Goal: Information Seeking & Learning: Learn about a topic

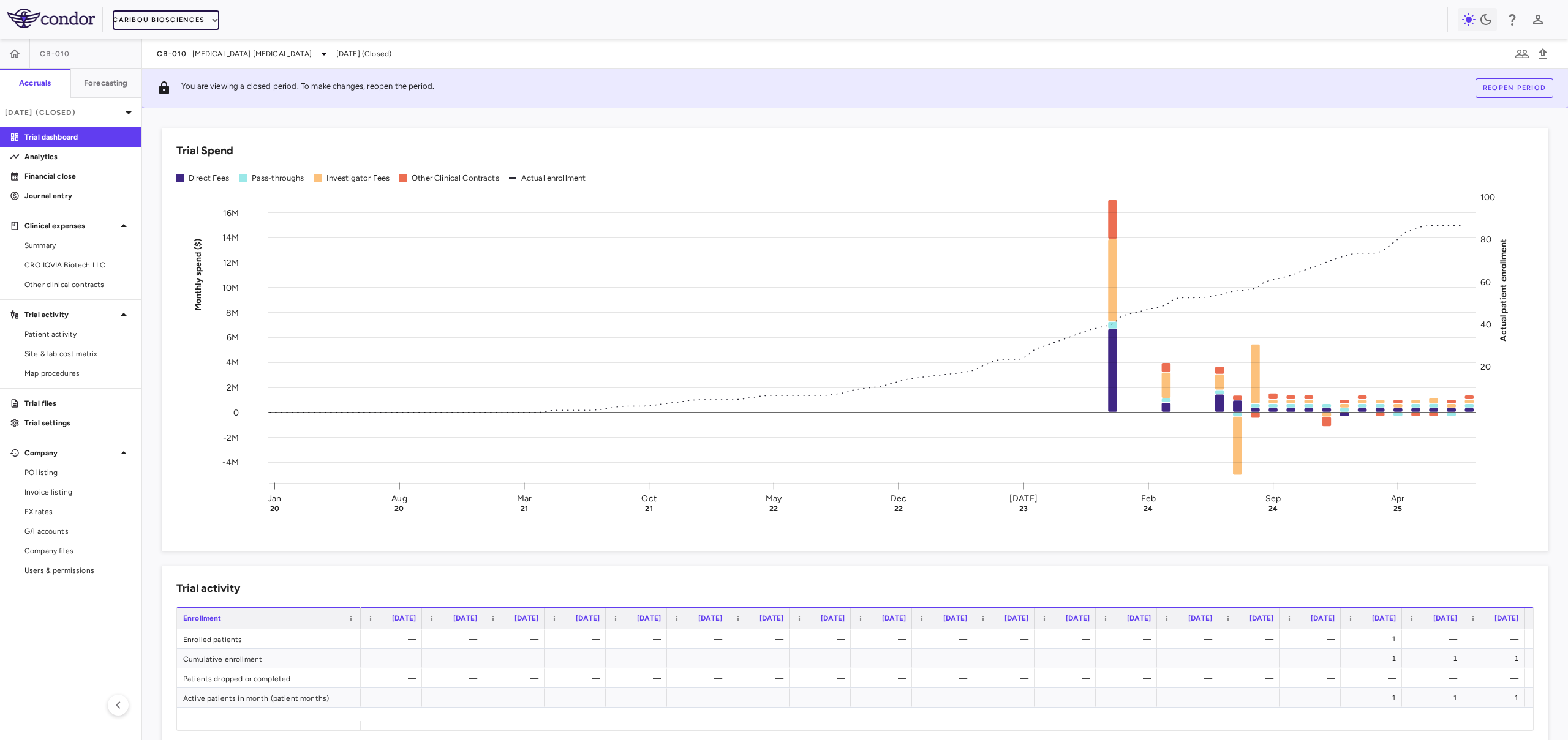
click at [183, 21] on button "Caribou Biosciences" at bounding box center [166, 20] width 107 height 19
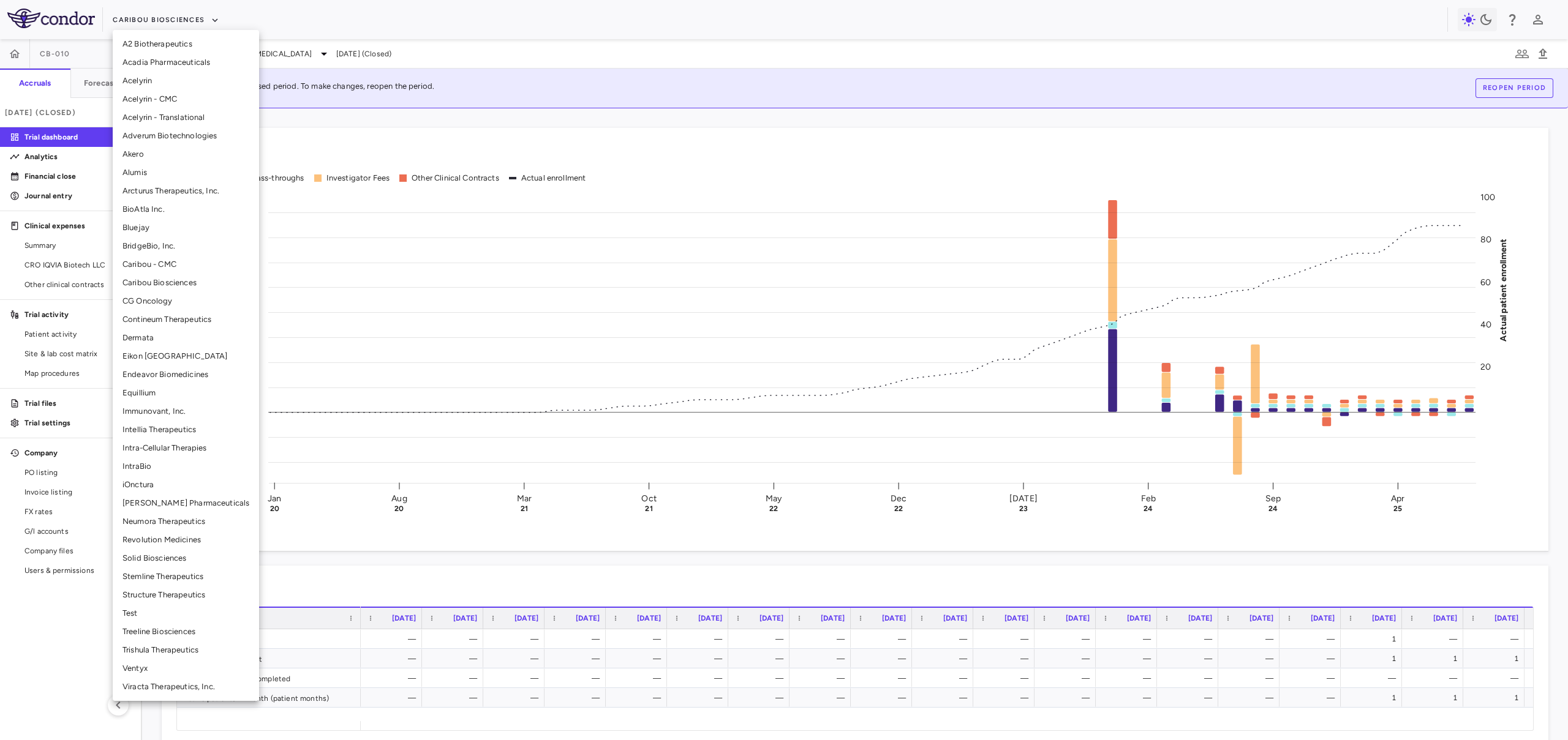
click at [169, 248] on li "BridgeBio, Inc." at bounding box center [186, 246] width 146 height 18
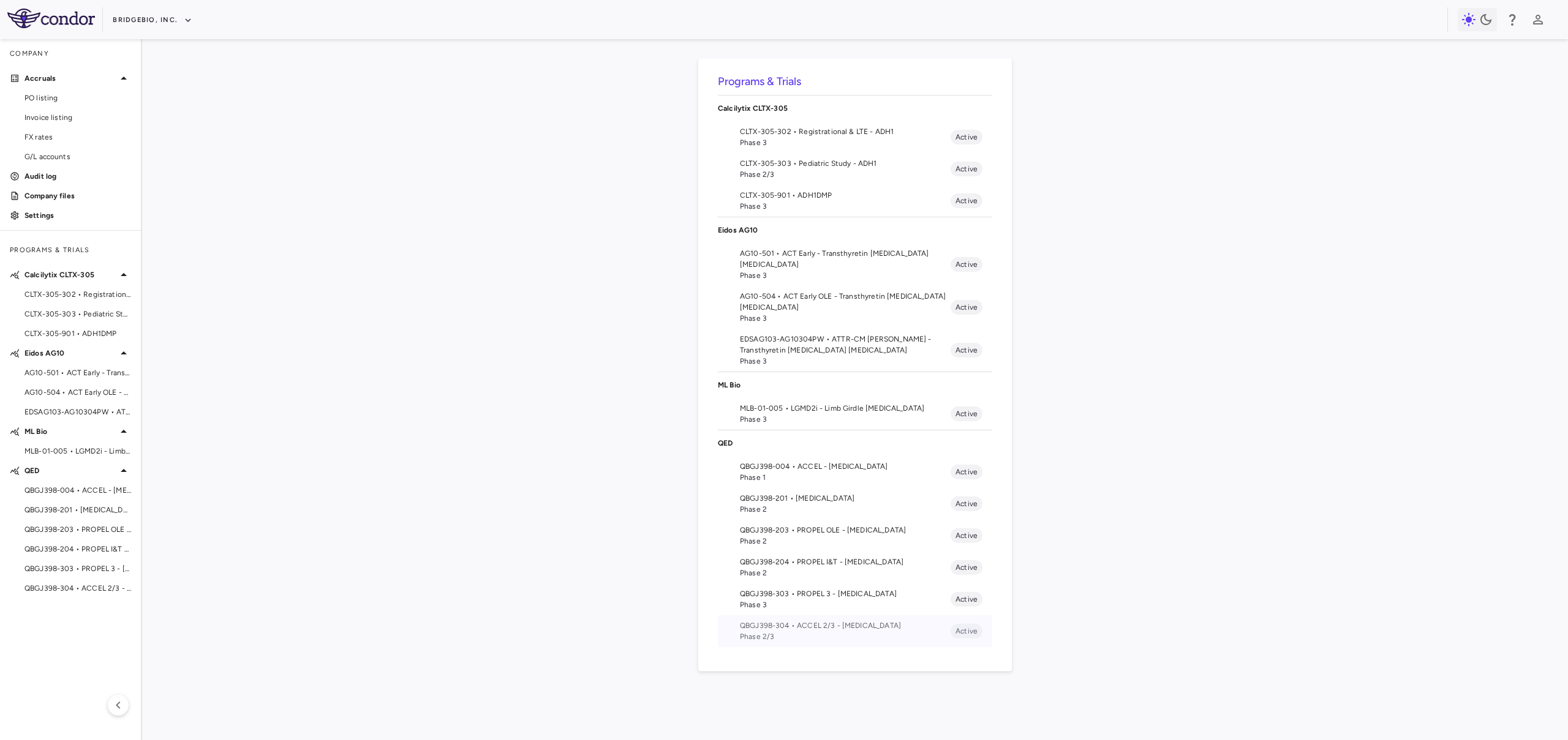
click at [842, 622] on span "QBGJ398-304 • ACCEL 2/3 - Hypochondroplasia" at bounding box center [845, 625] width 211 height 11
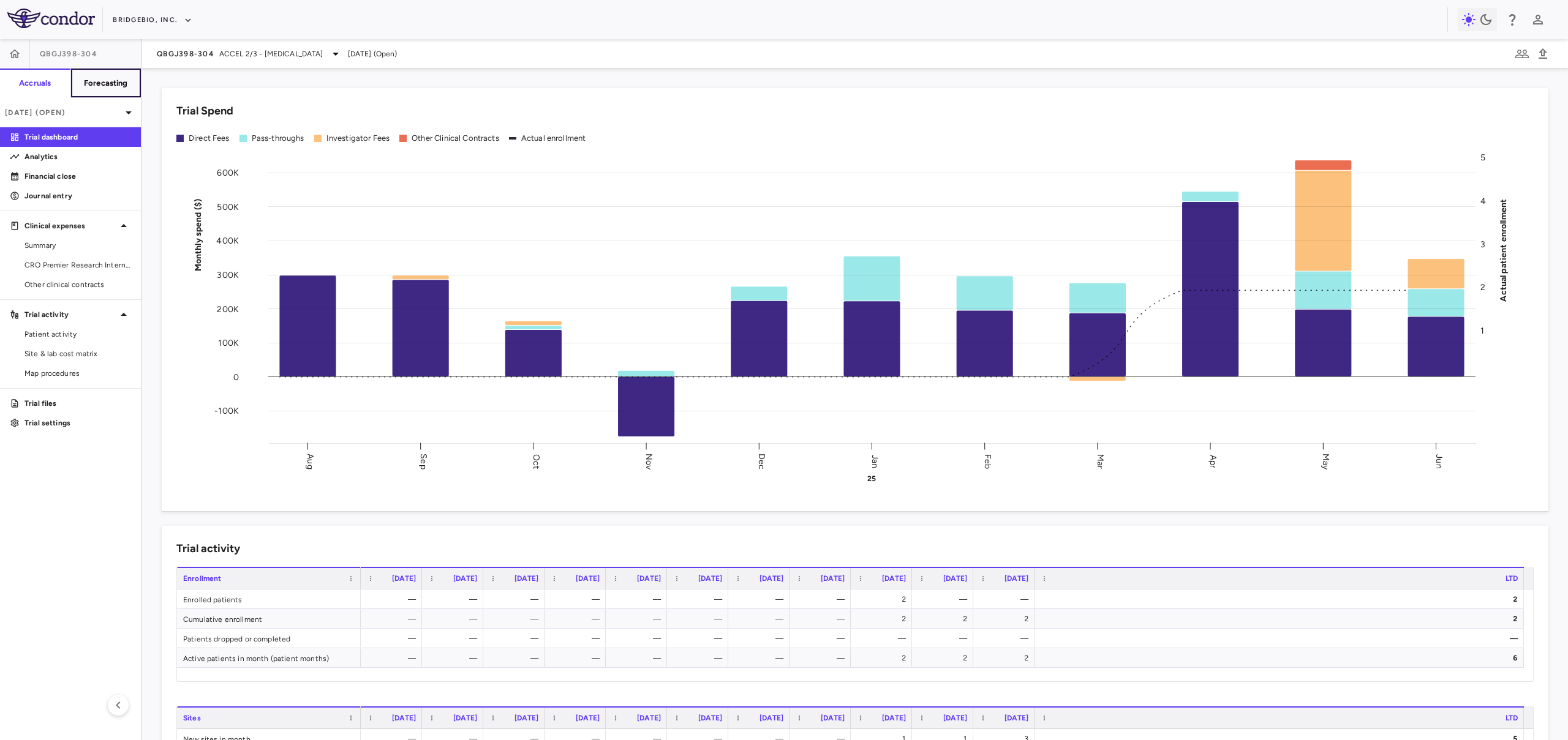
click at [120, 88] on h6 "Forecasting" at bounding box center [105, 83] width 44 height 11
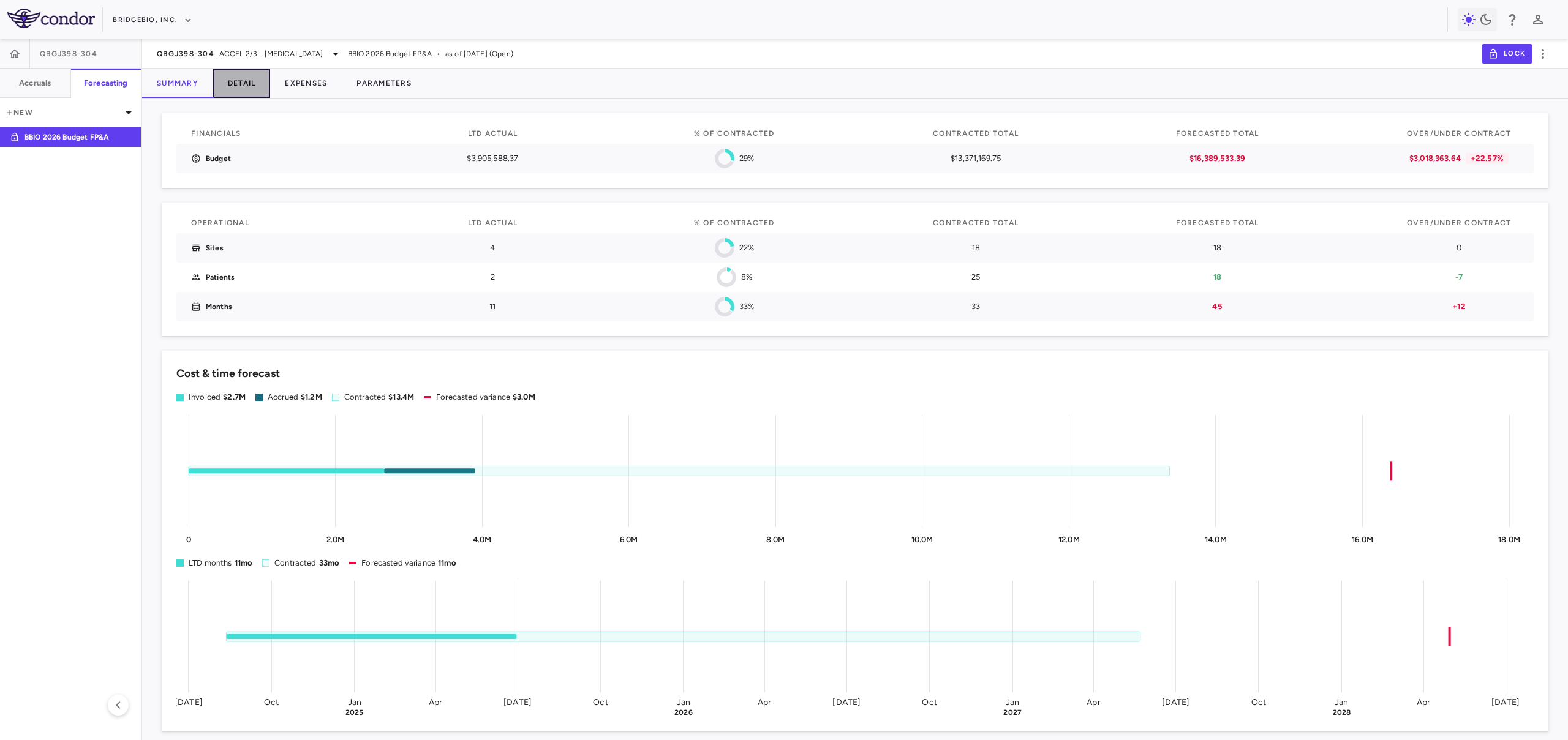
click at [247, 90] on button "Detail" at bounding box center [241, 84] width 57 height 29
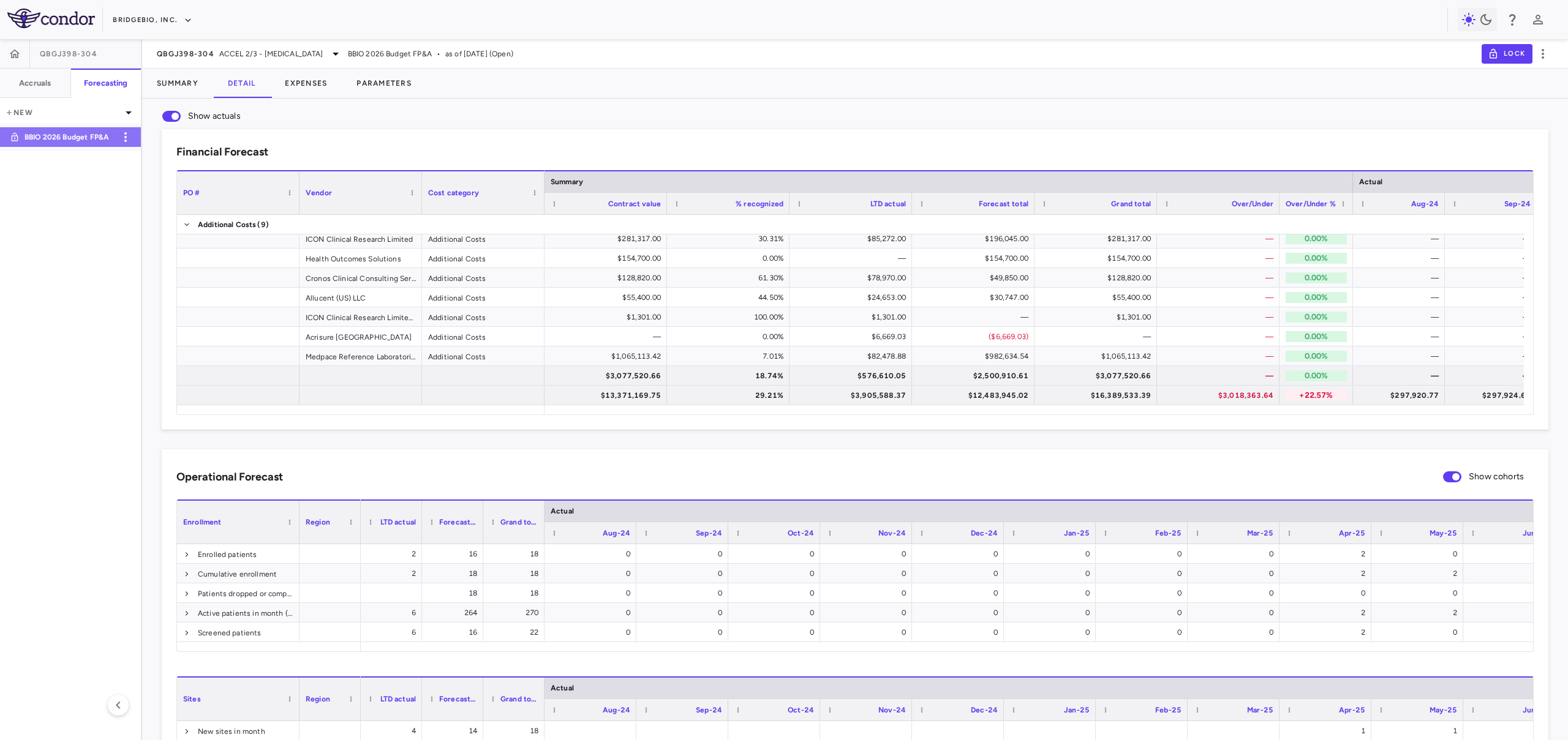
click at [80, 141] on p "BBIO 2026 Budget FP&A" at bounding box center [69, 136] width 90 height 11
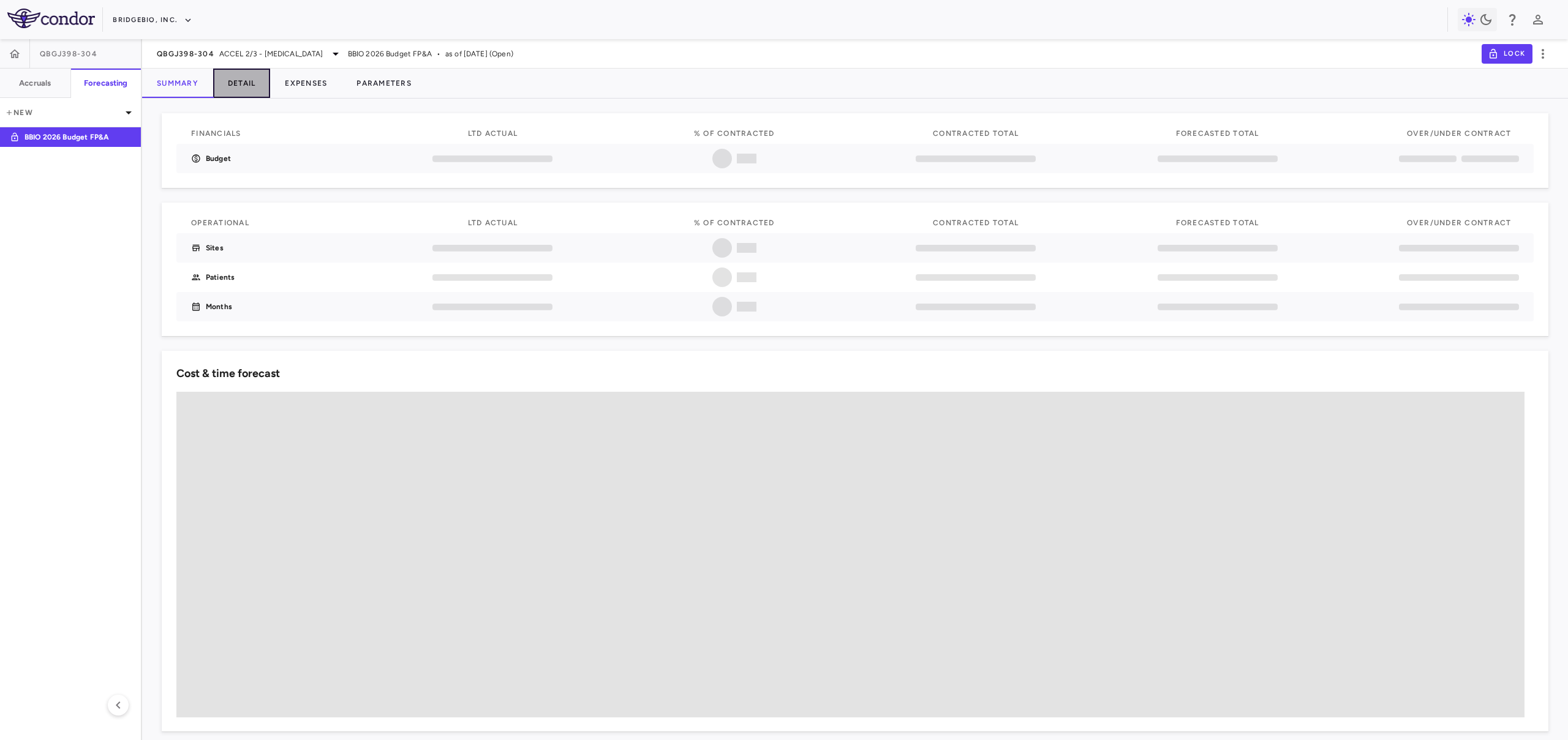
click at [241, 84] on button "Detail" at bounding box center [241, 84] width 57 height 29
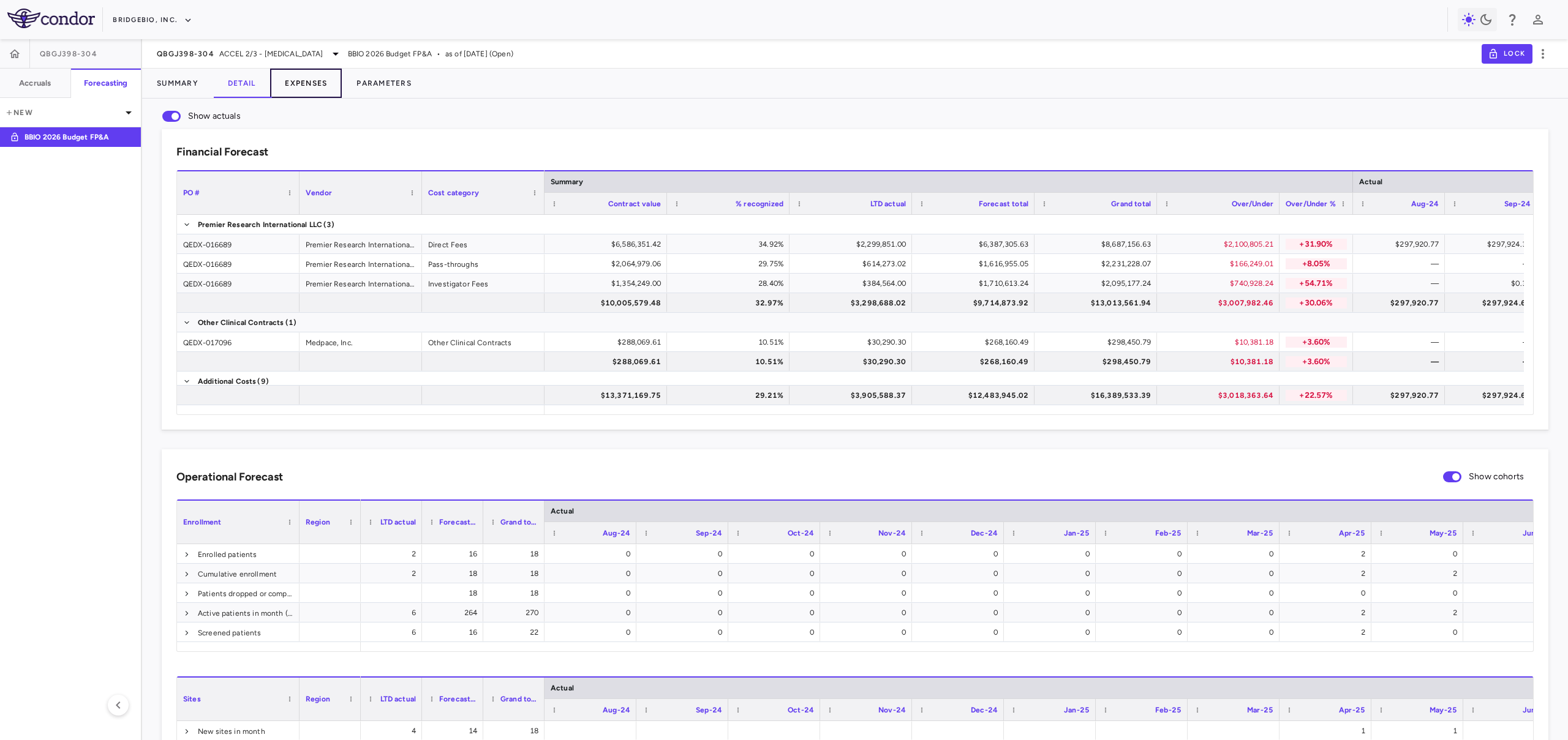
click at [302, 77] on button "Expenses" at bounding box center [306, 84] width 72 height 29
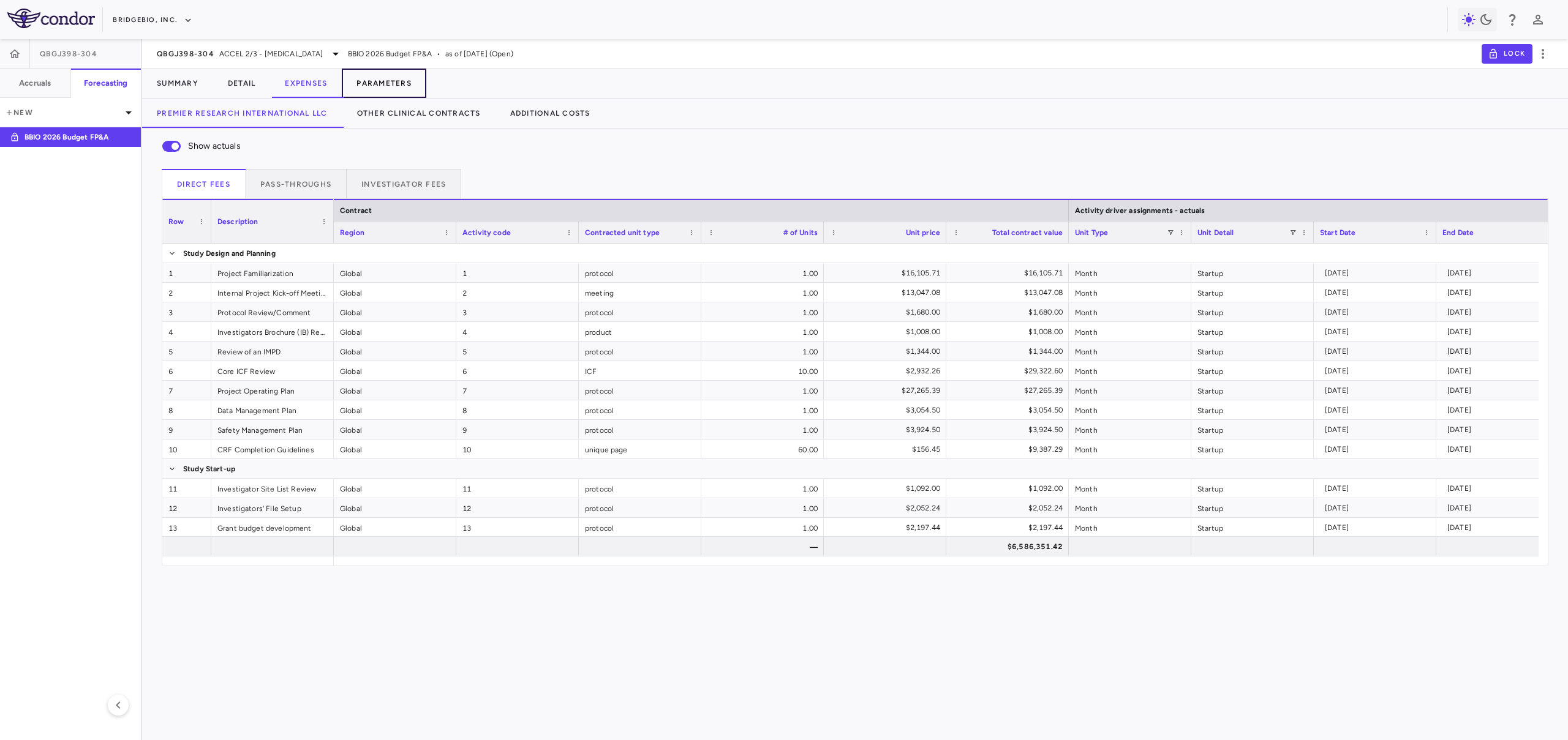
click at [372, 85] on button "Parameters" at bounding box center [383, 84] width 85 height 29
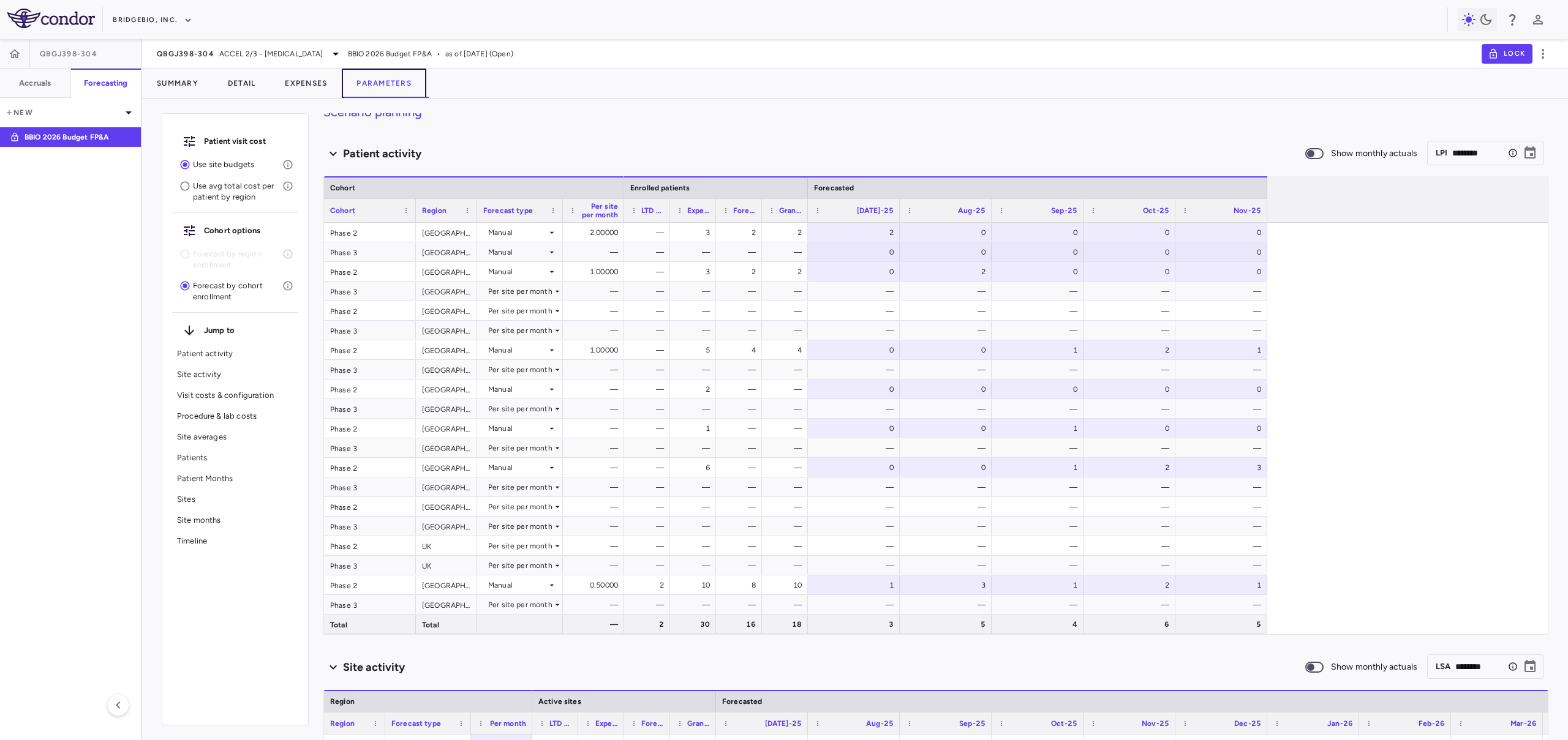
scroll to position [13, 0]
